Goal: Navigation & Orientation: Understand site structure

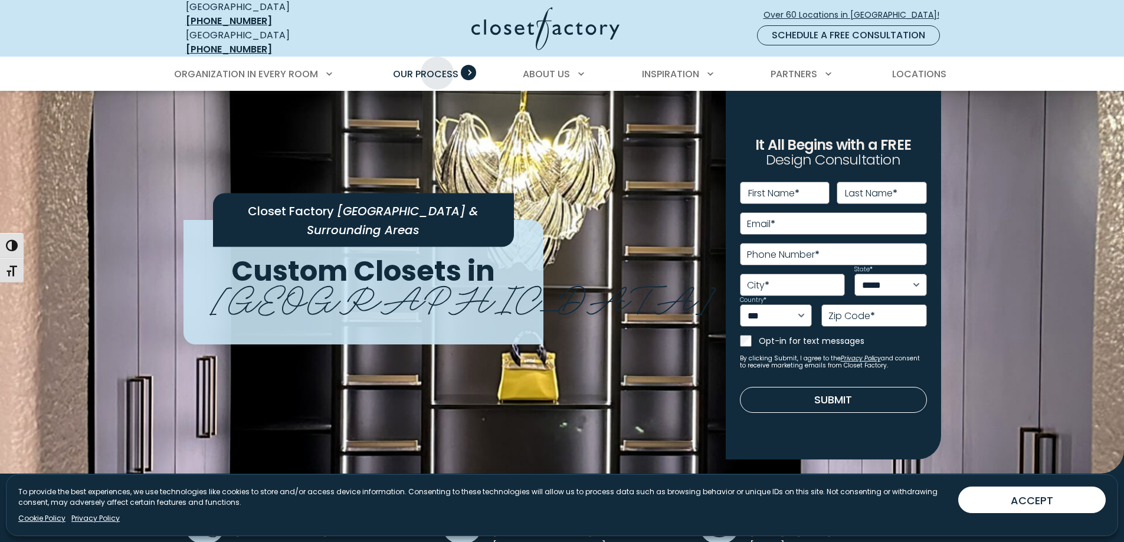
click at [437, 67] on span "Our Process" at bounding box center [426, 74] width 66 height 14
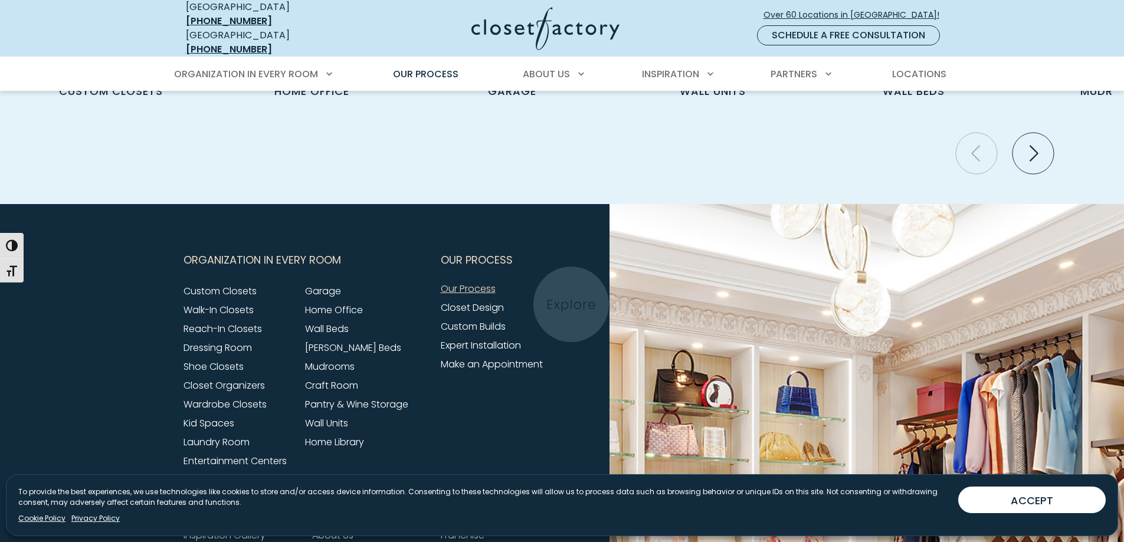
scroll to position [2715, 0]
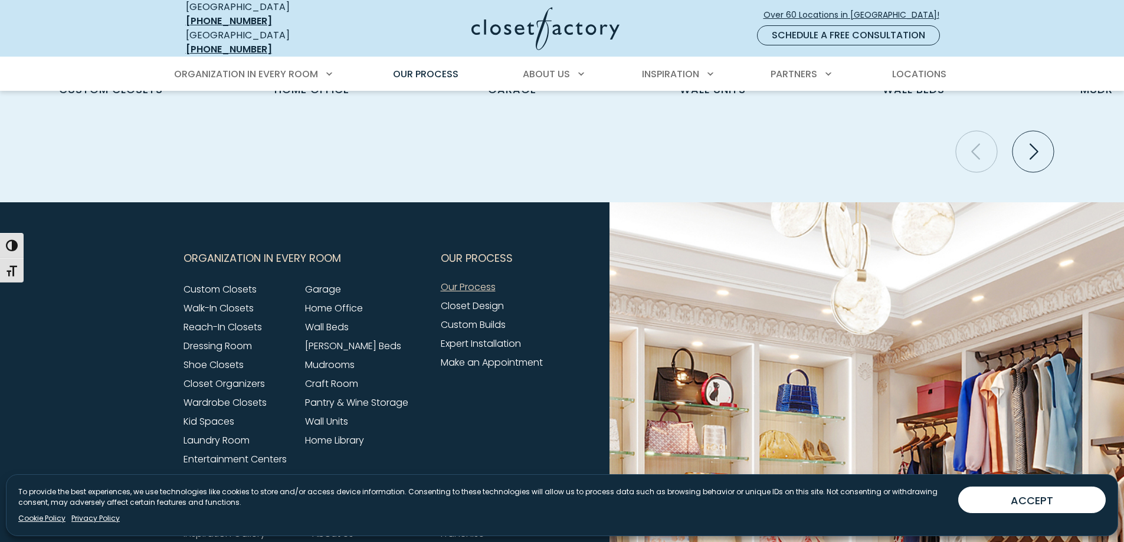
click at [465, 280] on link "Our Process" at bounding box center [468, 287] width 55 height 14
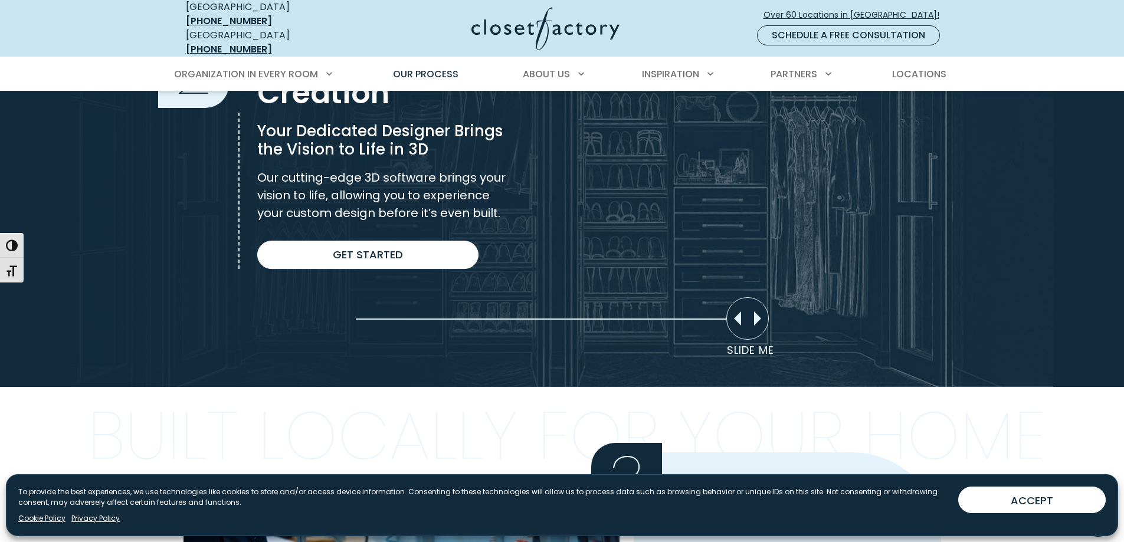
scroll to position [826, 0]
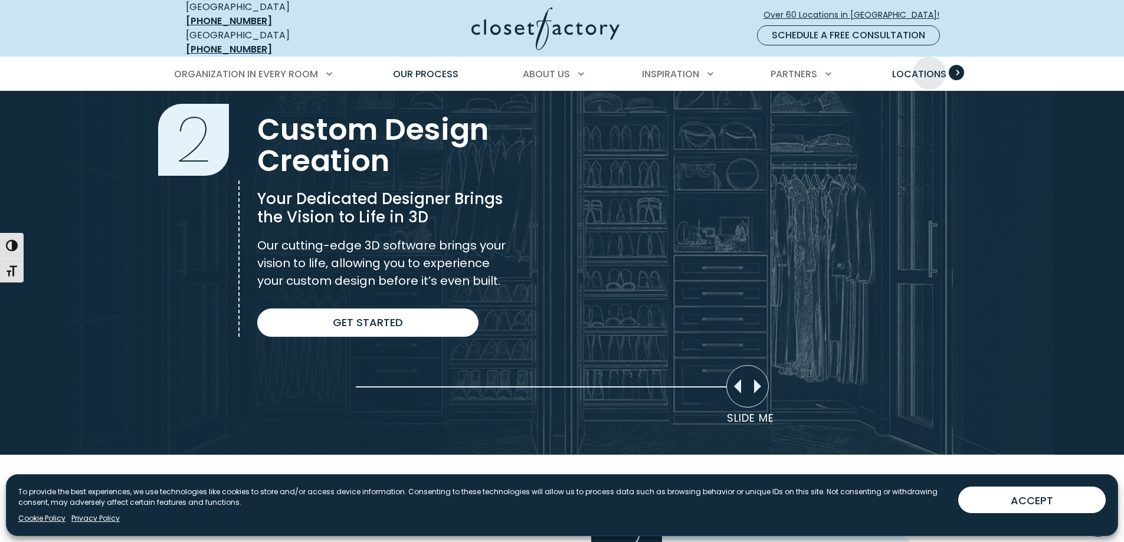
click at [930, 67] on span "Locations" at bounding box center [919, 74] width 54 height 14
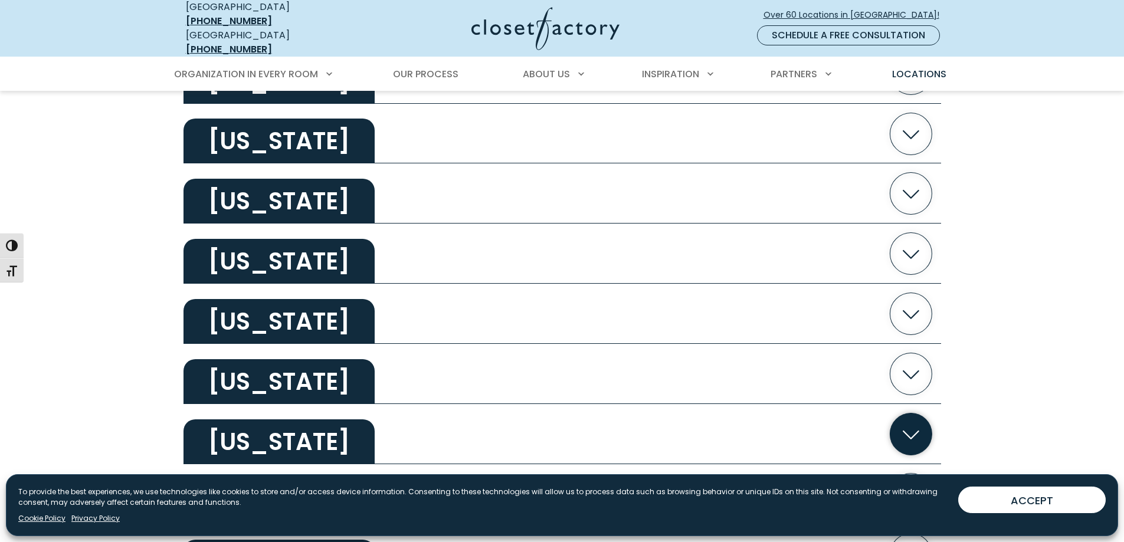
scroll to position [1358, 0]
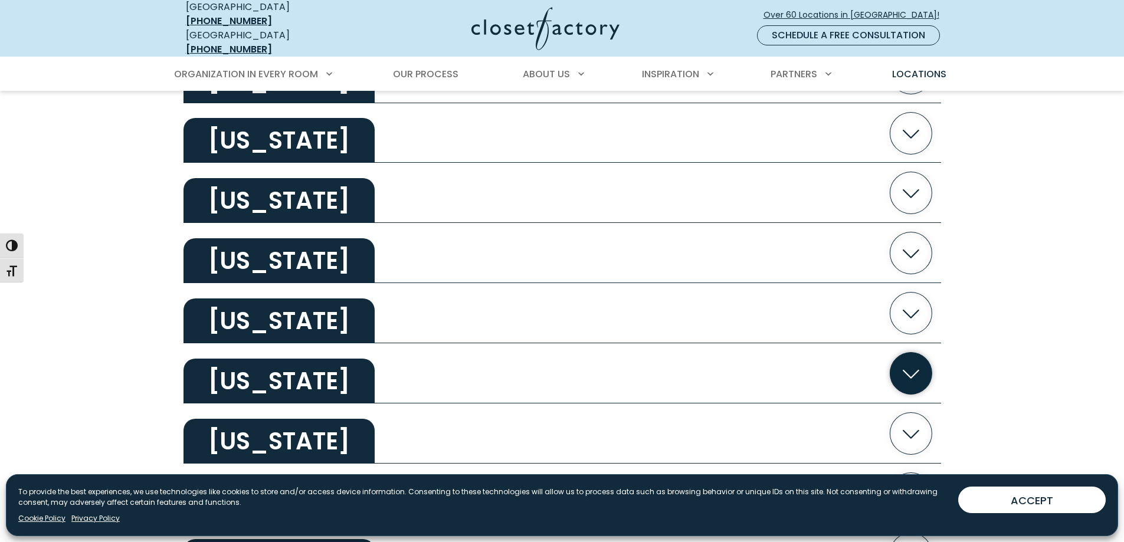
click at [249, 373] on h2 "Nevada" at bounding box center [279, 381] width 191 height 45
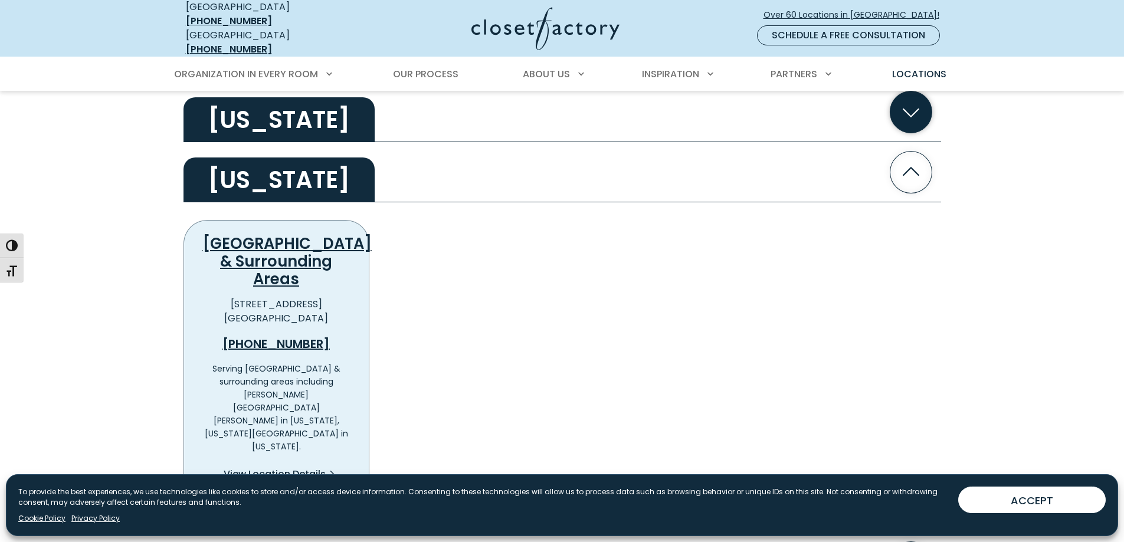
scroll to position [1594, 0]
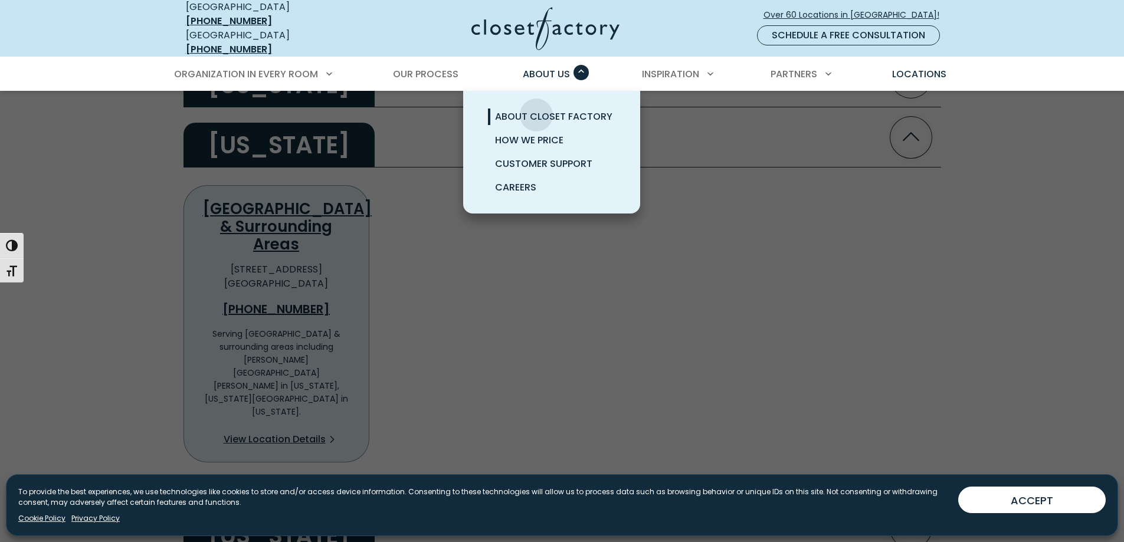
click at [537, 110] on span "About Closet Factory" at bounding box center [553, 117] width 117 height 14
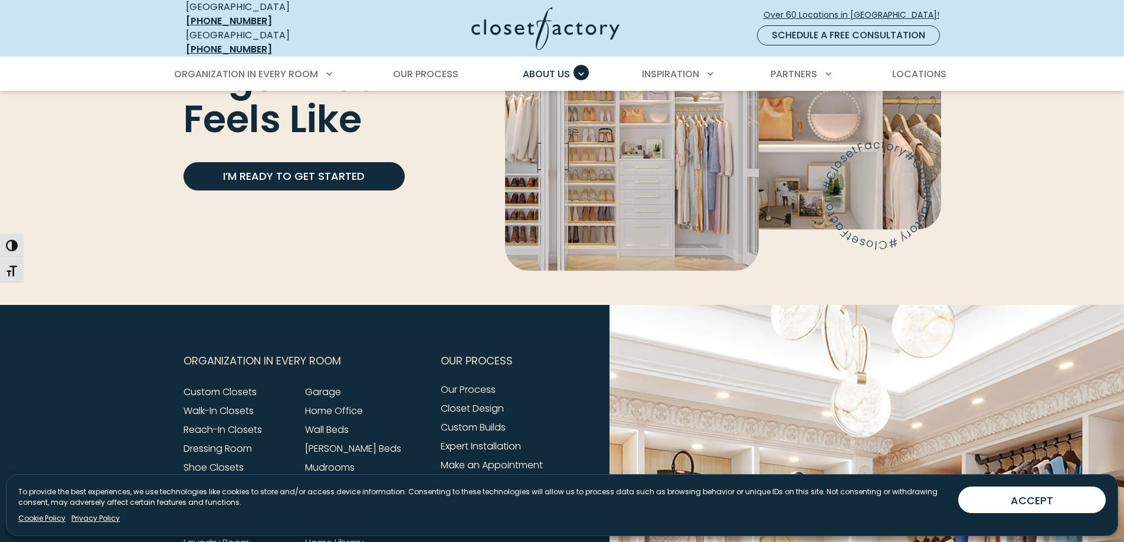
scroll to position [2833, 0]
